Goal: Transaction & Acquisition: Purchase product/service

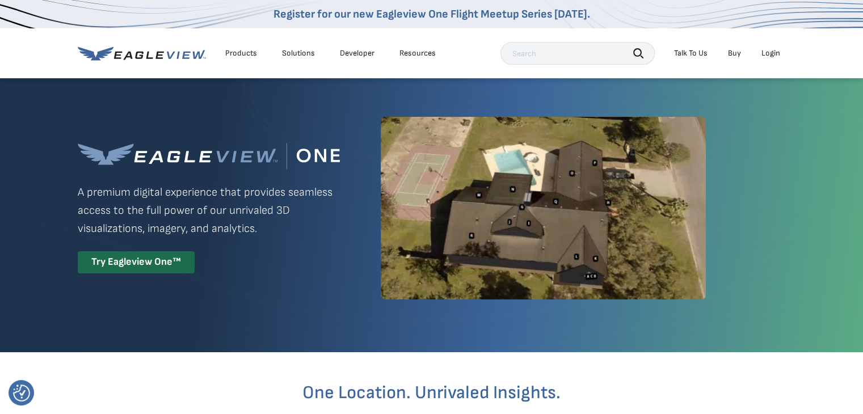
click at [109, 258] on div "Try Eagleview One™" at bounding box center [136, 262] width 117 height 22
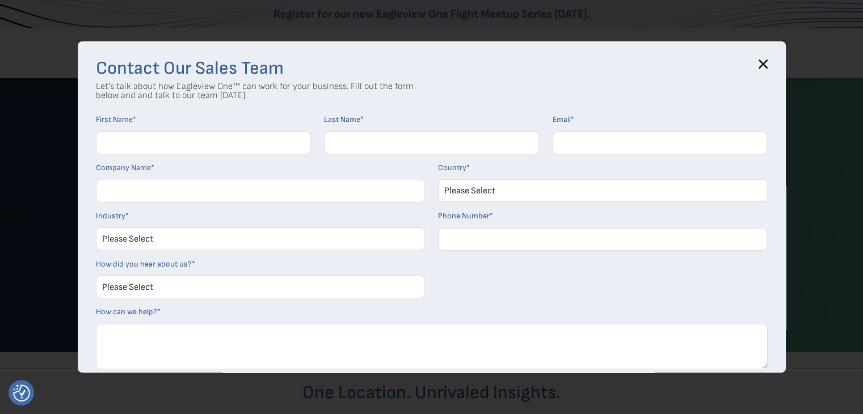
click at [149, 149] on input "First Name *" at bounding box center [203, 143] width 215 height 23
type input "Brent"
type input "E Yoder"
type input "brent@cbsroofing.net"
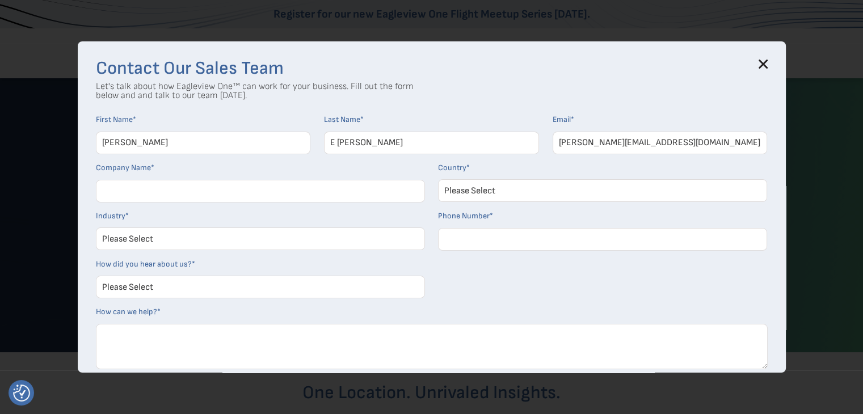
select select "[GEOGRAPHIC_DATA]"
type input "19413020177"
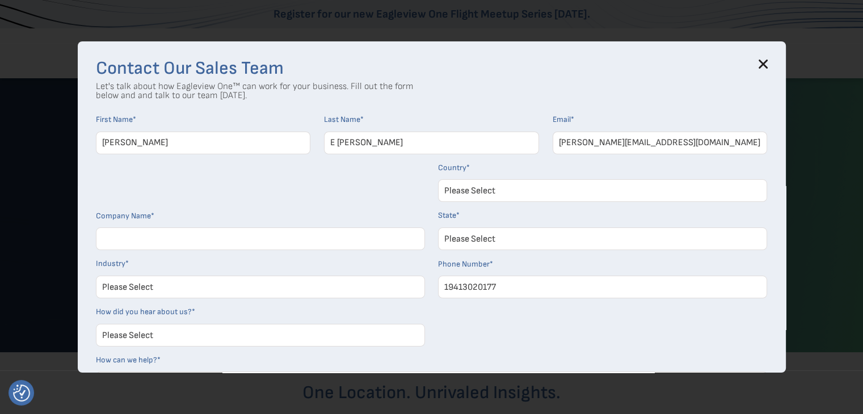
select select "Florida"
click at [339, 141] on input "E Yoder" at bounding box center [431, 143] width 215 height 23
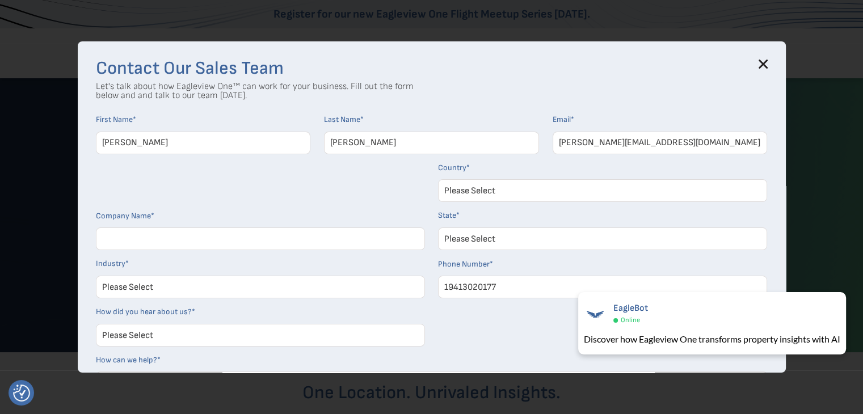
type input "Yoder"
click at [356, 202] on form "First Name * Brent Last Name * Yoder Email * brent@cbsroofing.net Company Name …" at bounding box center [432, 288] width 672 height 347
click at [123, 241] on input "Company Name *" at bounding box center [260, 238] width 329 height 23
type input "CBS Roofing & Waterproofing Inc"
click at [199, 293] on select "Please Select Architects & Engineering Construction Electric/Gas Utilities Gove…" at bounding box center [260, 287] width 329 height 23
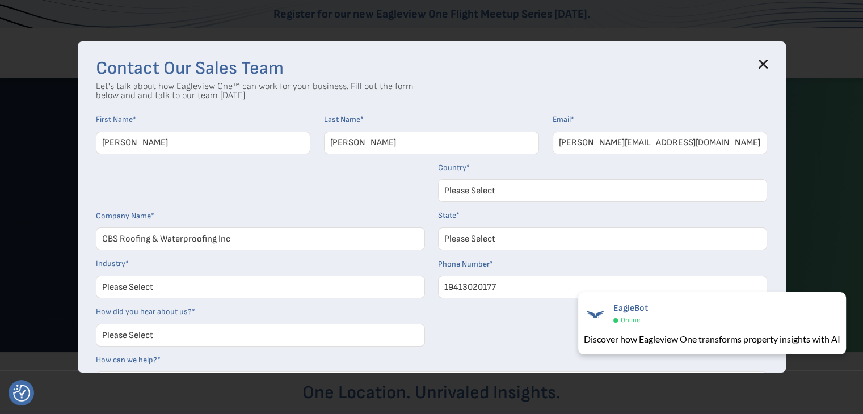
select select "Construction"
click at [100, 276] on select "Please Select Architects & Engineering Construction Electric/Gas Utilities Gove…" at bounding box center [260, 287] width 329 height 23
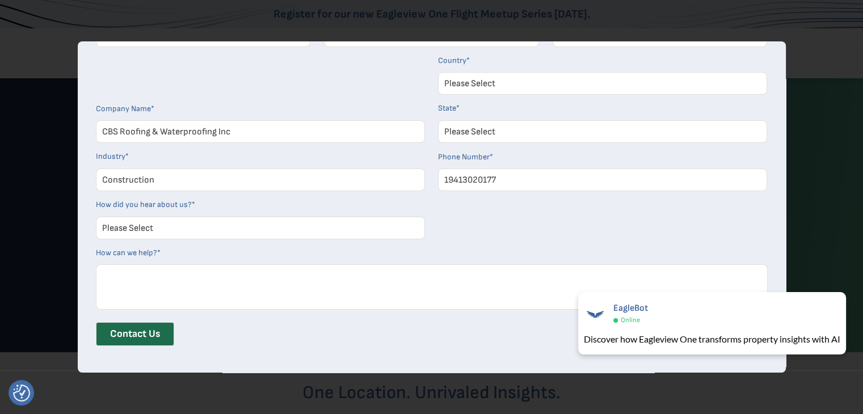
scroll to position [113, 0]
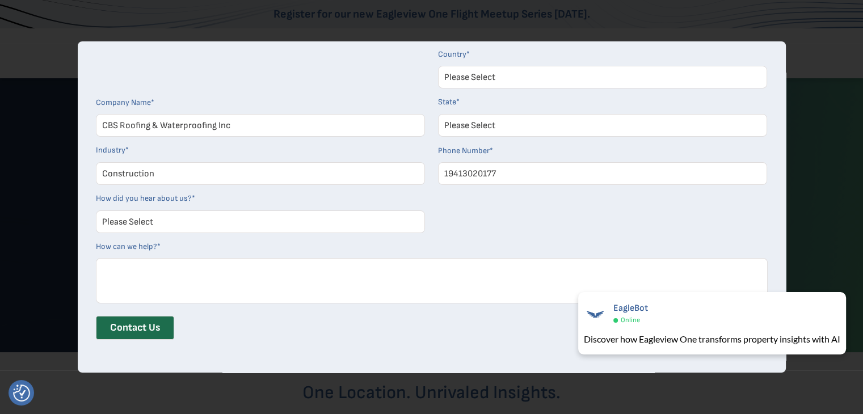
click at [147, 222] on select "Please Select Search Engine Social Media Word of Mouth Podcast Online Advertise…" at bounding box center [260, 221] width 329 height 23
select select "Other"
click at [100, 210] on select "Please Select Search Engine Social Media Word of Mouth Podcast Online Advertise…" at bounding box center [260, 221] width 329 height 23
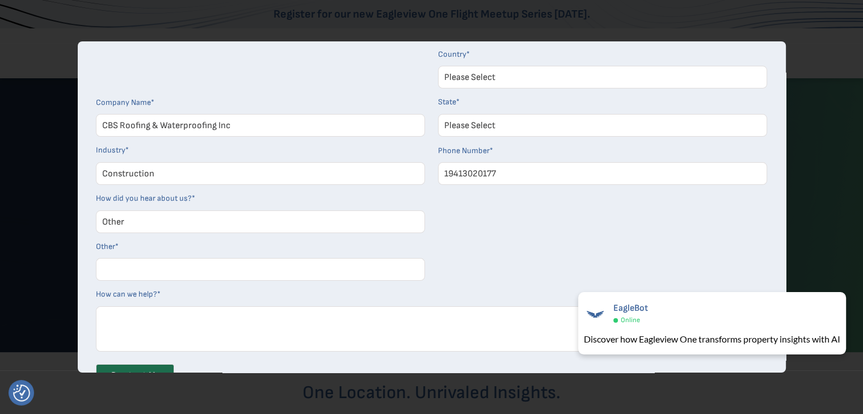
click at [129, 270] on input "Other *" at bounding box center [260, 269] width 329 height 23
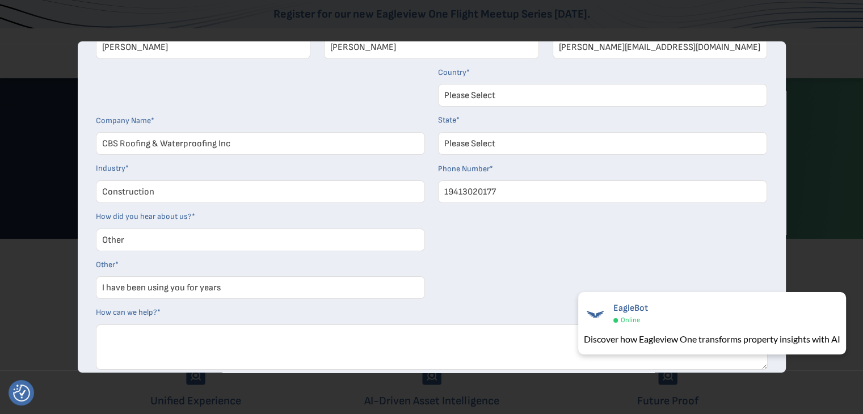
scroll to position [0, 0]
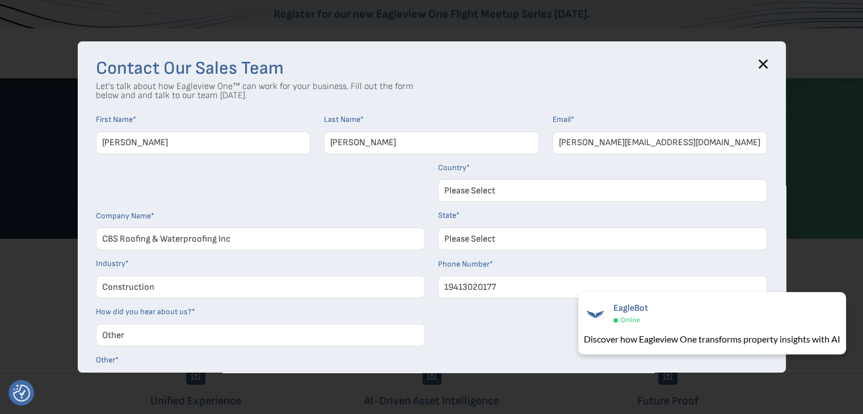
type input "I have been using you for years"
click at [767, 62] on icon at bounding box center [762, 64] width 9 height 9
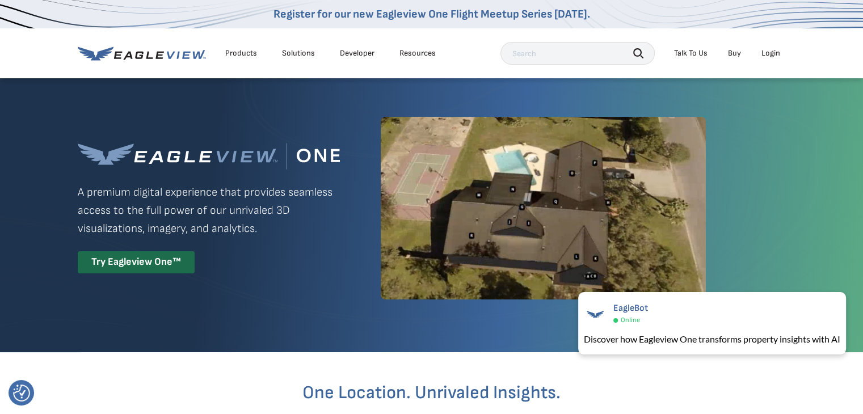
click at [769, 53] on div "Login" at bounding box center [770, 53] width 19 height 10
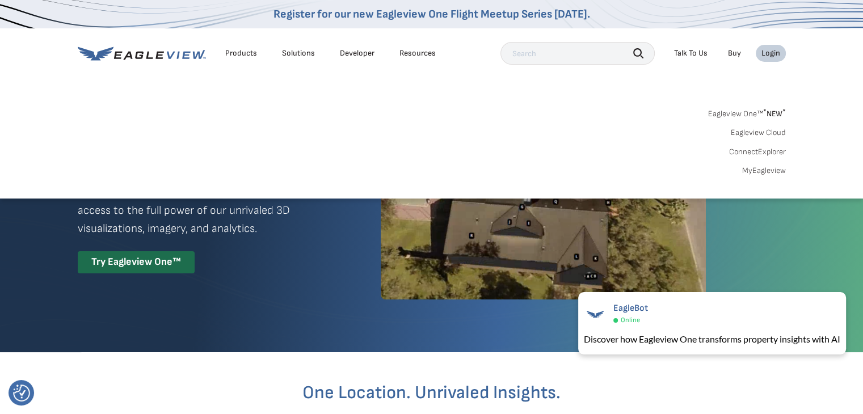
click at [761, 166] on link "MyEagleview" at bounding box center [764, 171] width 44 height 10
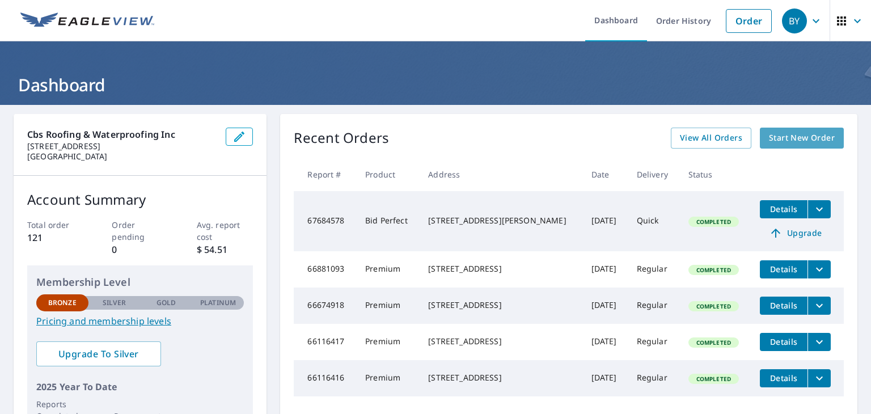
click at [785, 137] on span "Start New Order" at bounding box center [802, 138] width 66 height 14
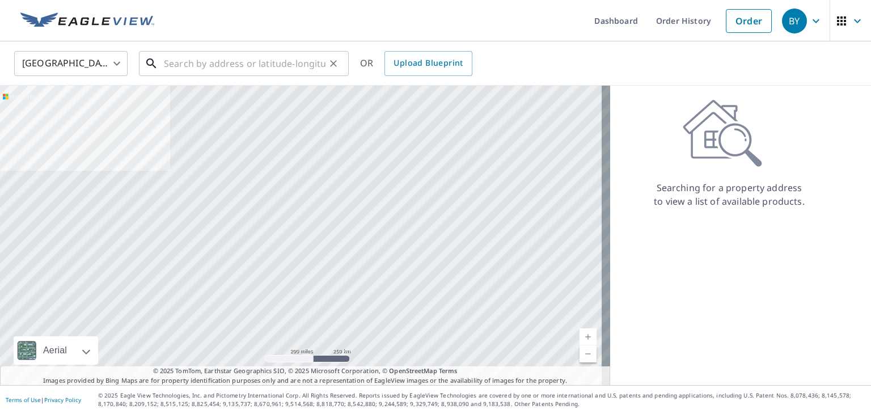
click at [175, 63] on input "text" at bounding box center [245, 64] width 162 height 32
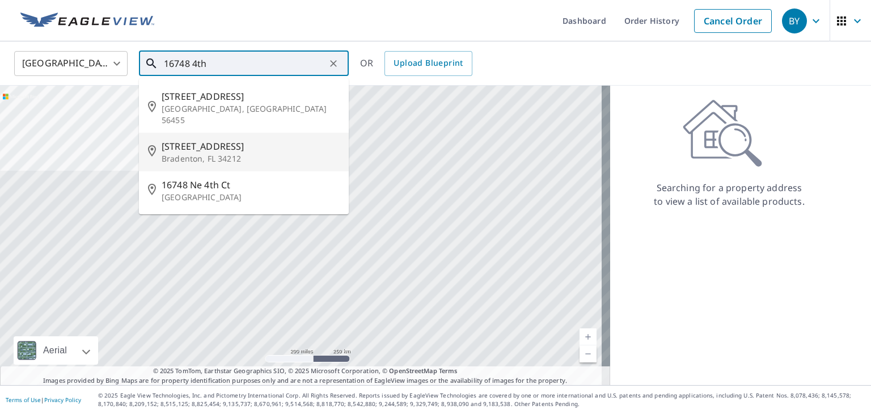
click at [190, 153] on p "Bradenton, FL 34212" at bounding box center [251, 158] width 178 height 11
type input "[STREET_ADDRESS]"
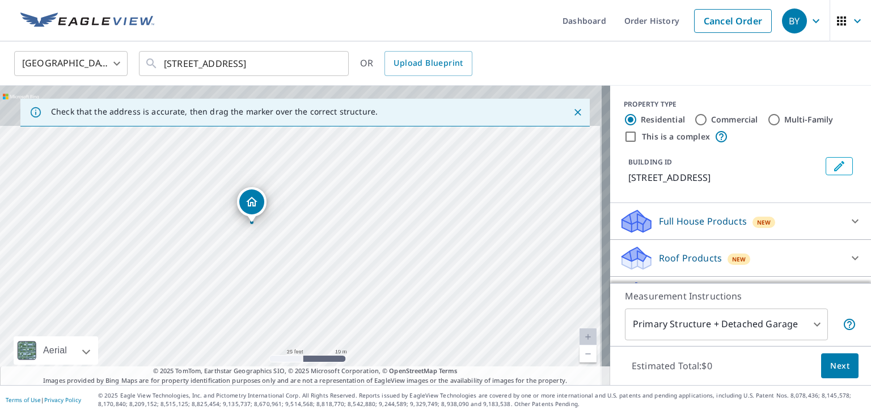
drag, startPoint x: 316, startPoint y: 227, endPoint x: 316, endPoint y: 247, distance: 19.9
click at [316, 247] on div "[STREET_ADDRESS]" at bounding box center [305, 235] width 610 height 299
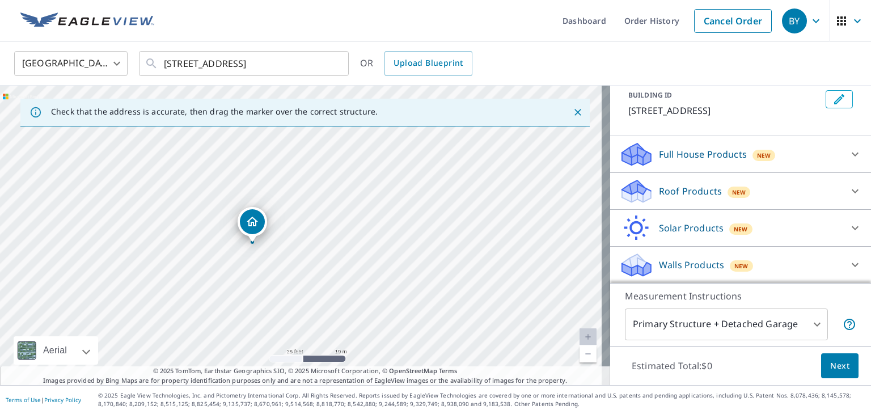
click at [692, 197] on div "Roof Products New" at bounding box center [730, 191] width 222 height 27
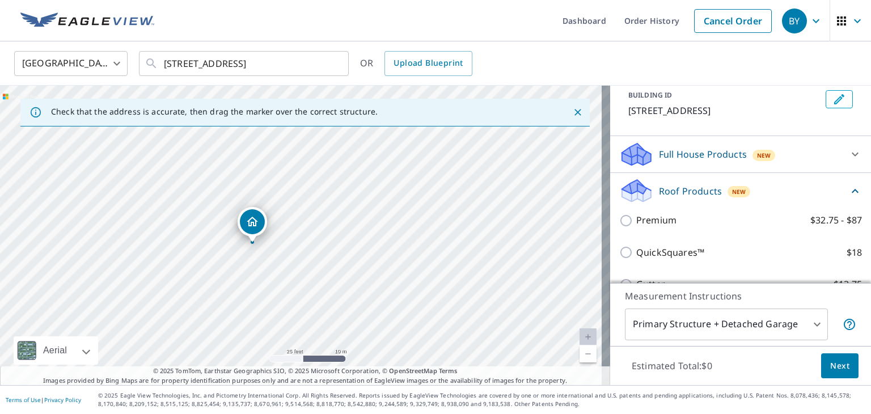
scroll to position [67, 0]
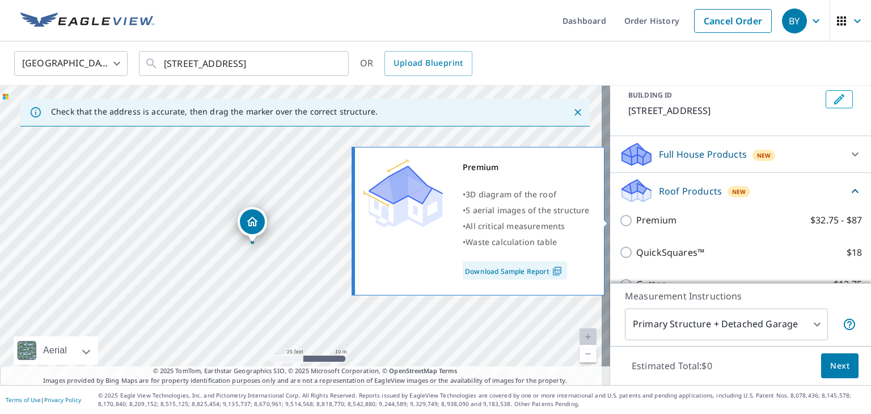
click at [619, 217] on input "Premium $32.75 - $87" at bounding box center [627, 221] width 17 height 14
checkbox input "true"
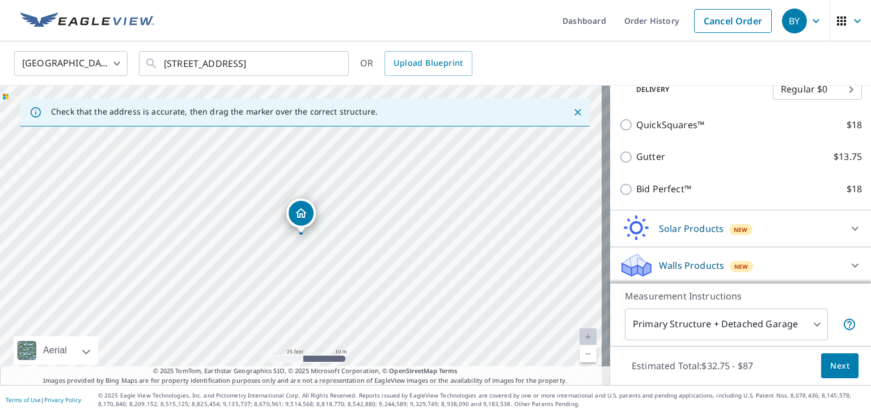
scroll to position [124, 0]
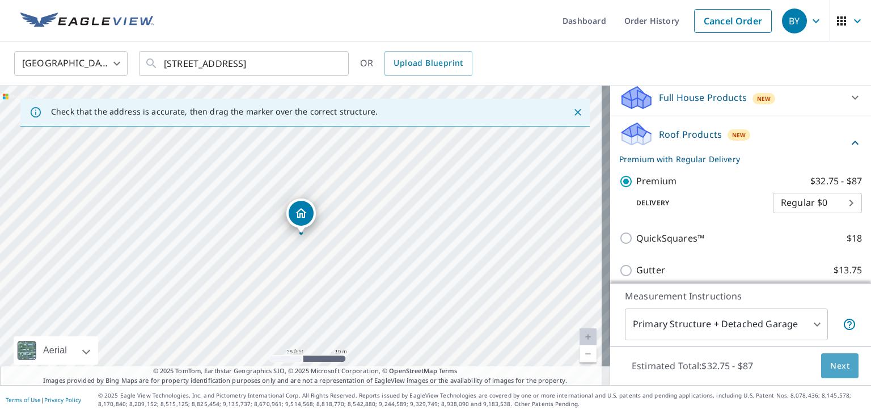
click at [821, 360] on button "Next" at bounding box center [839, 366] width 37 height 26
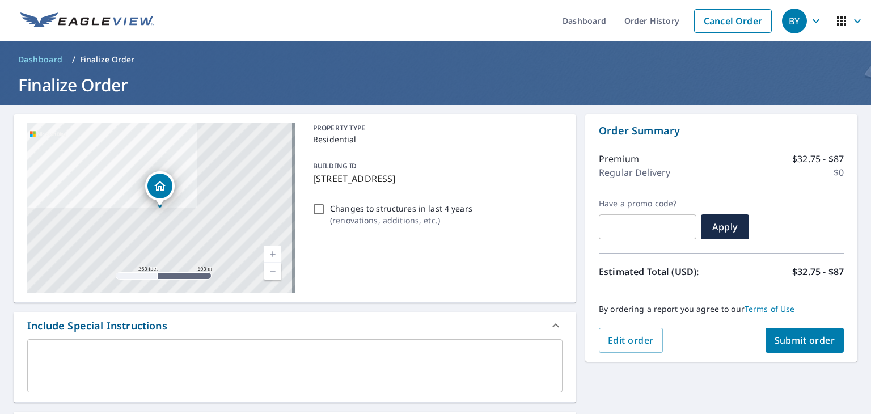
click at [780, 341] on span "Submit order" at bounding box center [805, 340] width 61 height 12
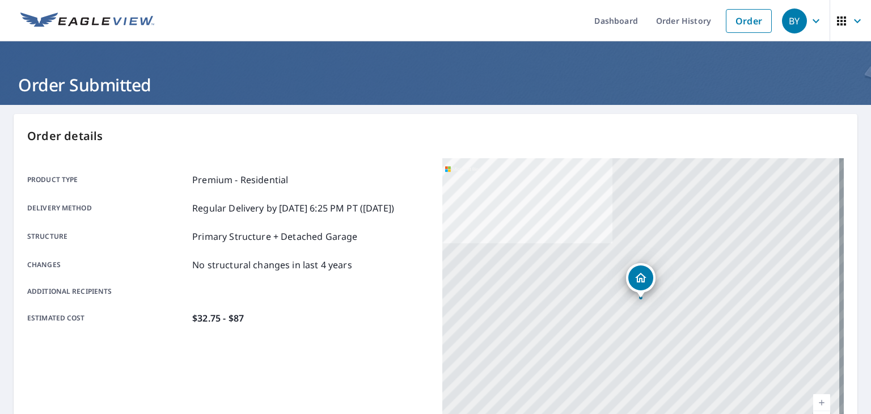
click at [394, 166] on div "Product type Premium - Residential Delivery method Regular Delivery by [DATE] 6…" at bounding box center [228, 248] width 402 height 181
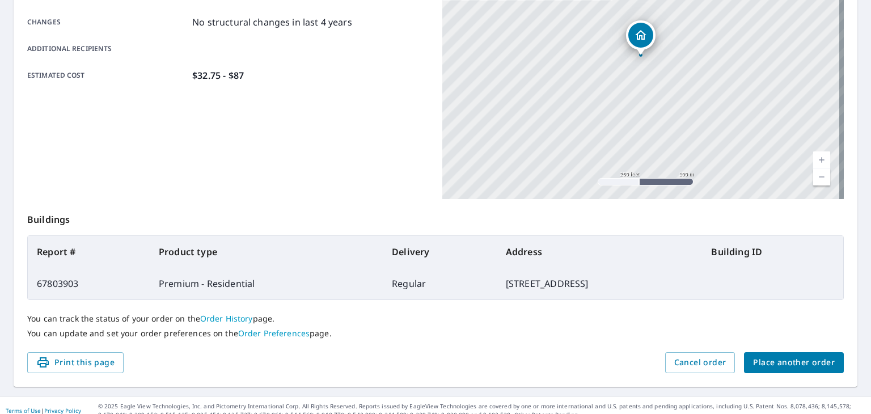
scroll to position [253, 0]
